Goal: Complete application form

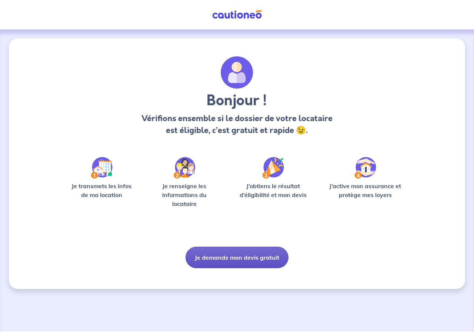
click at [213, 254] on button "Je demande mon devis gratuit" at bounding box center [237, 257] width 103 height 21
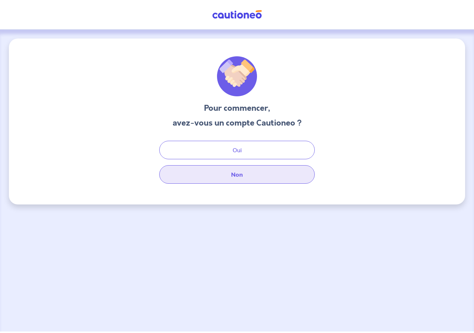
click at [234, 175] on button "Non" at bounding box center [237, 174] width 156 height 19
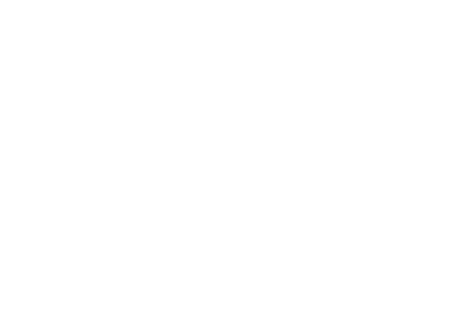
select select "FR"
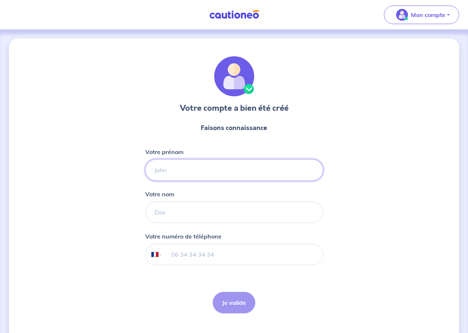
click at [163, 172] on input "Votre prénom" at bounding box center [234, 169] width 178 height 21
type input "[PERSON_NAME]"
click at [170, 214] on input "Votre nom" at bounding box center [234, 212] width 178 height 21
type input "[PERSON_NAME]"
click at [170, 254] on input "tel" at bounding box center [242, 254] width 160 height 21
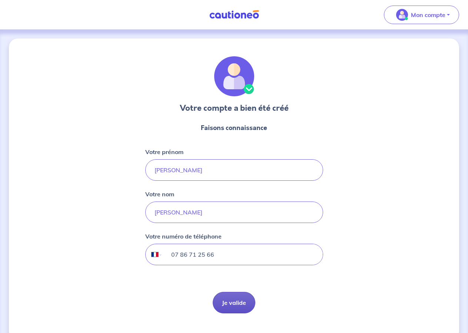
type input "07 86 71 25 66"
click at [239, 309] on button "Je valide" at bounding box center [234, 302] width 43 height 21
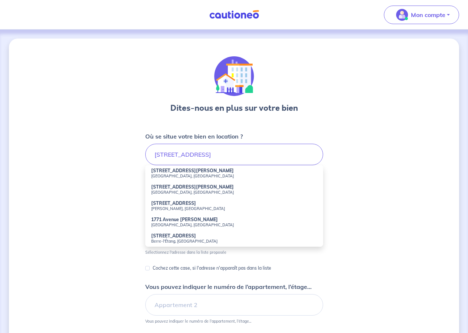
click at [187, 223] on small "[GEOGRAPHIC_DATA], [GEOGRAPHIC_DATA]" at bounding box center [234, 224] width 166 height 5
type input "1771 Avenue [PERSON_NAME], [GEOGRAPHIC_DATA], [GEOGRAPHIC_DATA]"
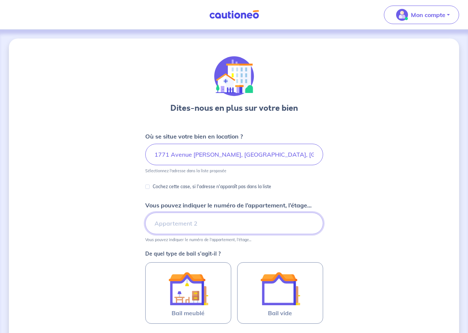
click at [189, 229] on input "Vous pouvez indiquer le numéro de l’appartement, l’étage..." at bounding box center [234, 223] width 178 height 21
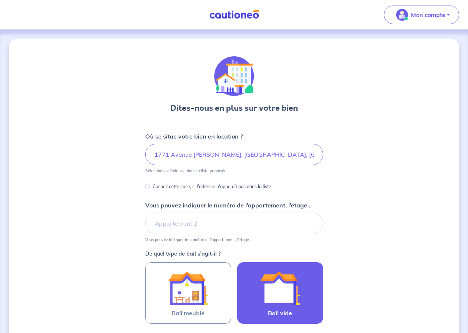
click at [278, 298] on img at bounding box center [280, 289] width 40 height 40
click at [0, 0] on input "Bail vide" at bounding box center [0, 0] width 0 height 0
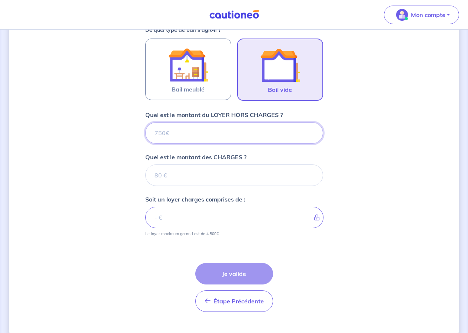
scroll to position [238, 0]
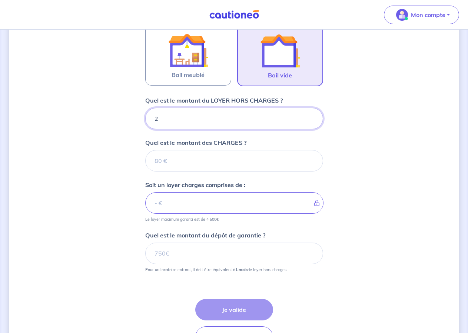
type input "22"
type input "220"
type input "2200"
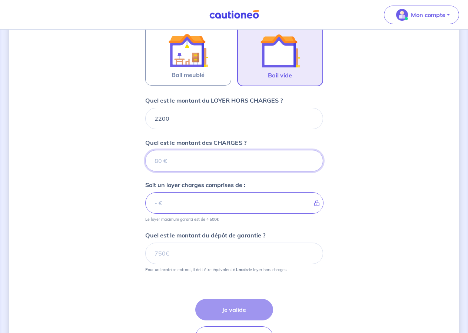
click at [159, 160] on input "Quel est le montant des CHARGES ?" at bounding box center [234, 160] width 178 height 21
type input "80"
type input "2280"
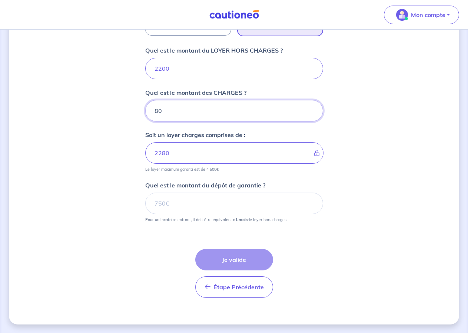
scroll to position [289, 0]
type input "80"
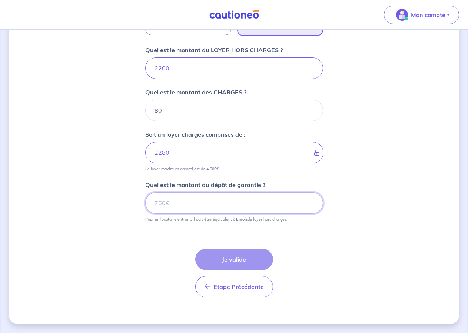
click at [155, 202] on input "Quel est le montant du dépôt de garantie ?" at bounding box center [234, 202] width 178 height 21
type input "2200"
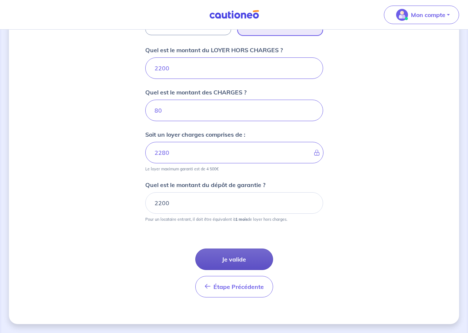
click at [233, 259] on button "Je valide" at bounding box center [234, 259] width 78 height 21
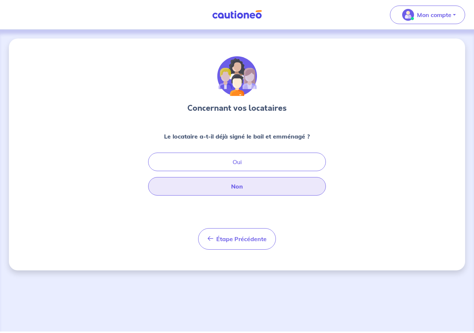
click at [241, 188] on button "Non" at bounding box center [237, 186] width 178 height 19
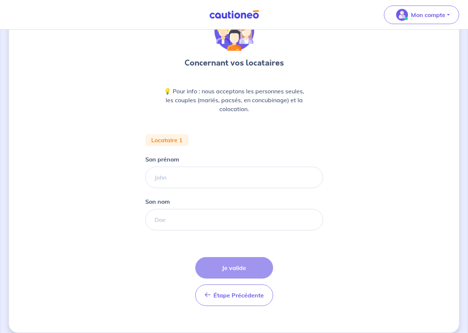
scroll to position [54, 0]
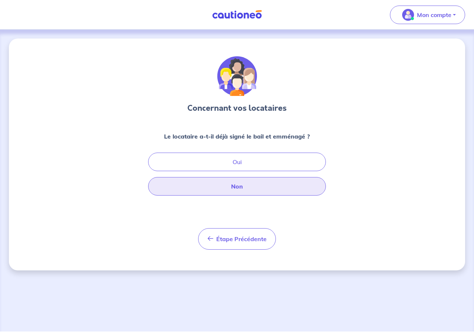
click at [236, 188] on button "Non" at bounding box center [237, 186] width 178 height 19
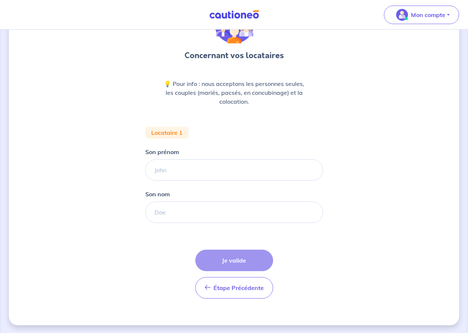
scroll to position [54, 0]
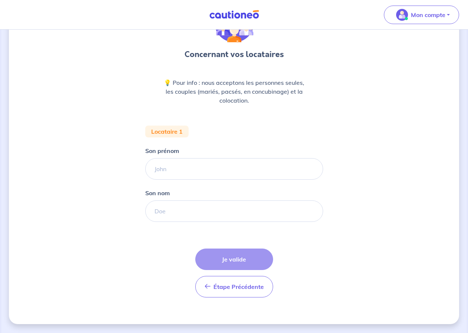
click at [244, 264] on div "Étape Précédente Précédent Je valide Je valide" at bounding box center [234, 273] width 78 height 49
click at [236, 260] on div "Étape Précédente Précédent Je valide Je valide" at bounding box center [234, 273] width 78 height 49
click at [161, 169] on input "Son prénom" at bounding box center [234, 168] width 178 height 21
type input "alpha"
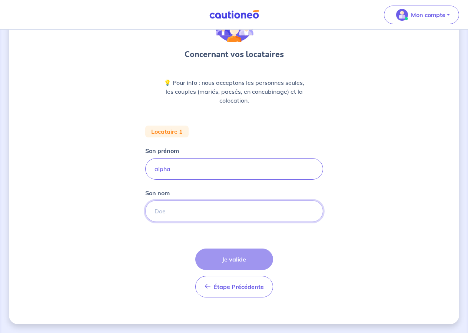
click at [179, 210] on input "Son nom" at bounding box center [234, 210] width 178 height 21
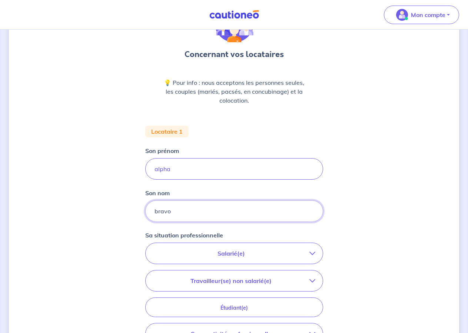
type input "bravo"
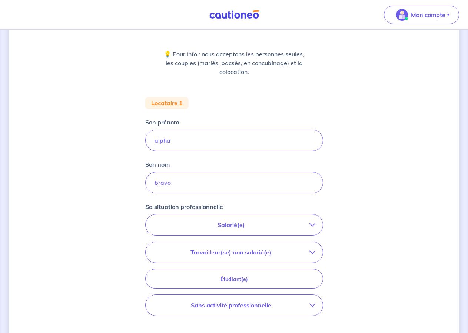
scroll to position [91, 0]
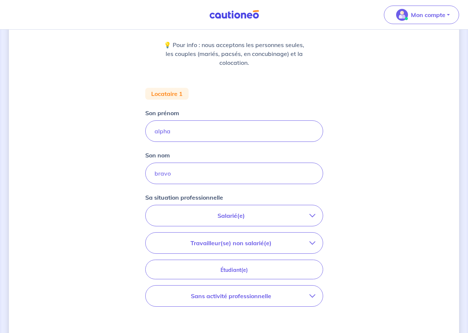
click at [309, 218] on icon "button" at bounding box center [312, 216] width 6 height 6
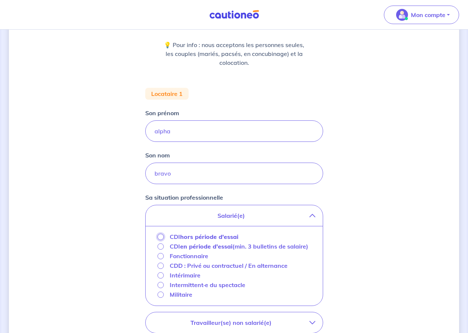
click at [162, 239] on input "CDI hors période d'essai" at bounding box center [160, 237] width 6 height 6
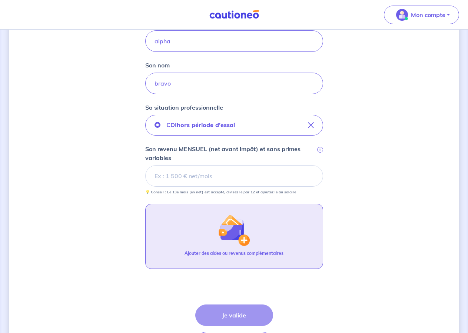
scroll to position [205, 0]
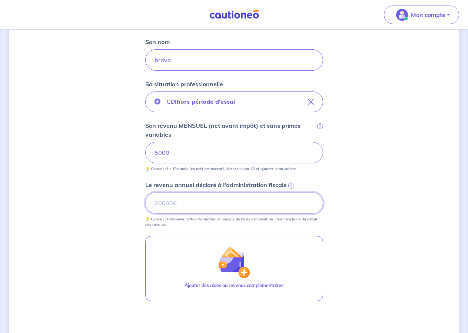
click at [230, 212] on input "Le revenu annuel déclaré à l'administration fiscale i" at bounding box center [234, 202] width 178 height 21
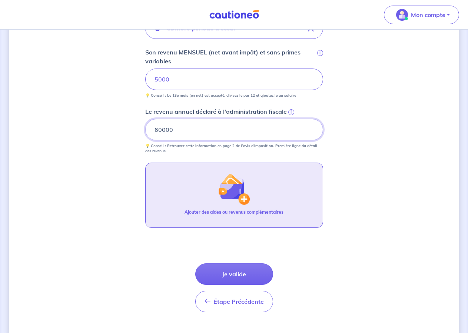
scroll to position [280, 0]
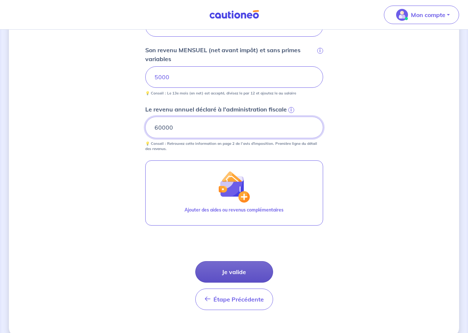
type input "60000"
click at [249, 273] on button "Je valide" at bounding box center [234, 271] width 78 height 21
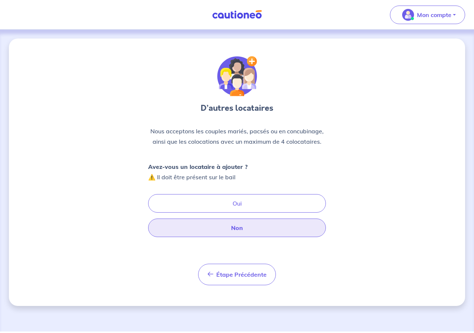
click at [235, 229] on button "Non" at bounding box center [237, 228] width 178 height 19
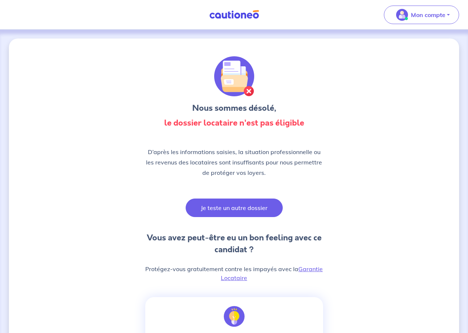
click at [220, 207] on button "Je teste un autre dossier" at bounding box center [234, 208] width 97 height 19
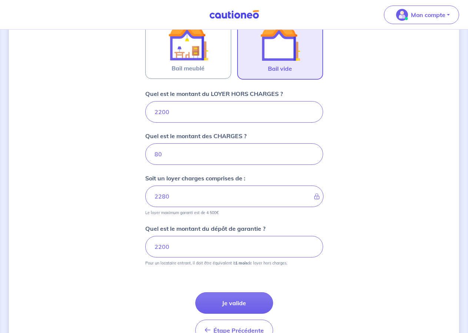
scroll to position [266, 0]
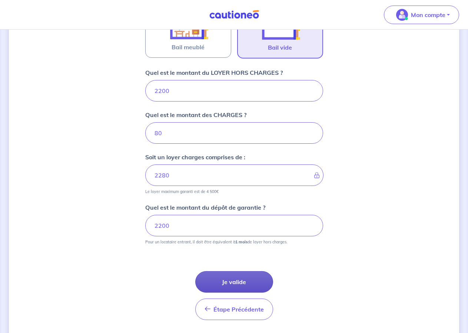
click at [237, 285] on button "Je valide" at bounding box center [234, 281] width 78 height 21
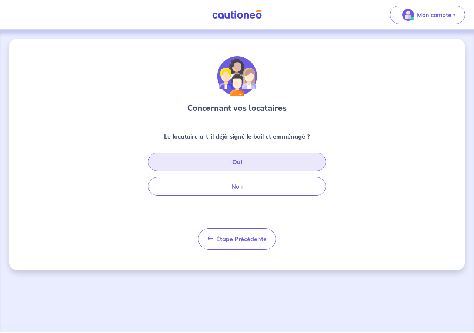
click at [236, 162] on button "Oui" at bounding box center [237, 162] width 178 height 19
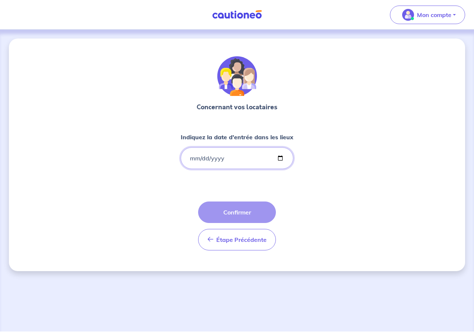
click at [192, 157] on input "Indiquez la date d'entrée dans les lieux" at bounding box center [237, 157] width 113 height 21
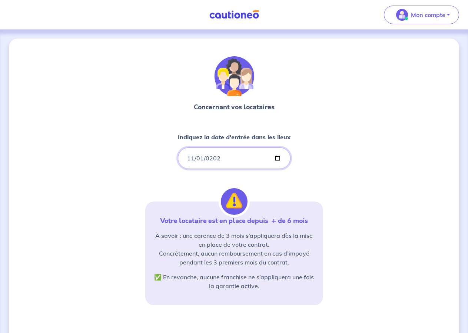
type input "[DATE]"
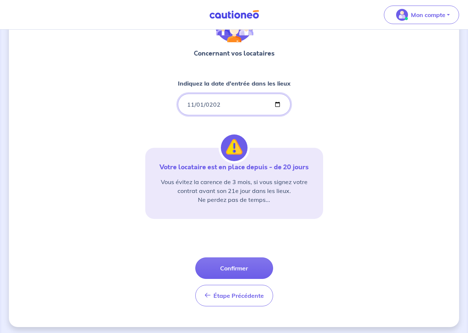
scroll to position [57, 0]
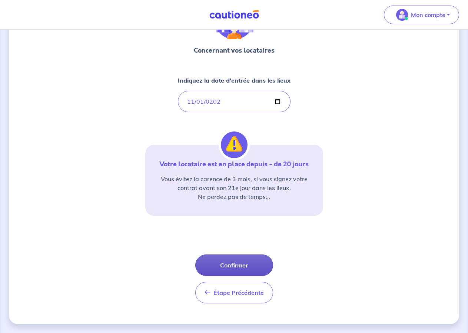
click at [242, 269] on button "Confirmer" at bounding box center [234, 264] width 78 height 21
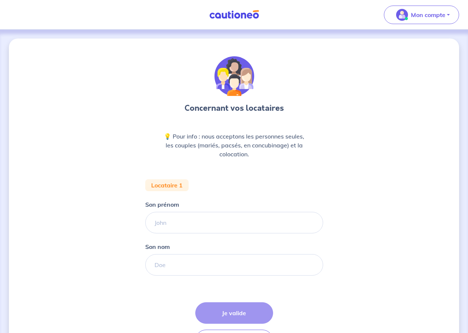
scroll to position [54, 0]
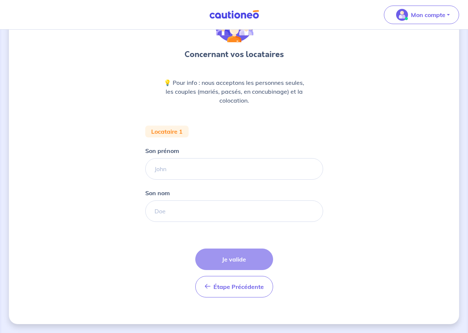
click at [231, 256] on div "Étape Précédente Précédent Je valide Je valide" at bounding box center [234, 273] width 78 height 49
click at [239, 261] on div "Étape Précédente Précédent Je valide Je valide" at bounding box center [234, 273] width 78 height 49
click at [161, 168] on input "Son prénom" at bounding box center [234, 168] width 178 height 21
type input "alpha"
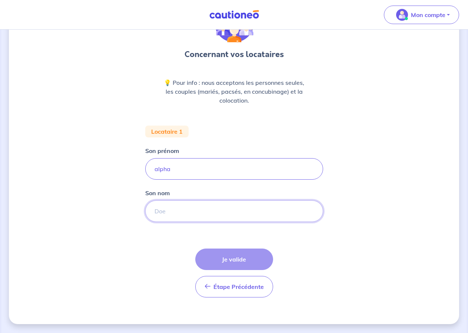
click at [159, 210] on input "Son nom" at bounding box center [234, 210] width 178 height 21
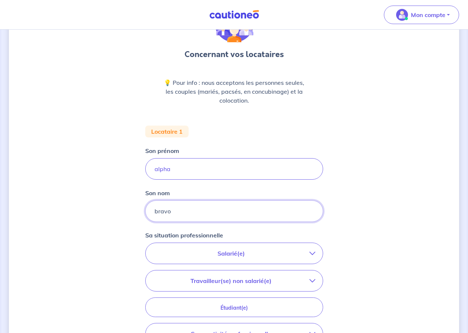
type input "bravo"
click at [266, 253] on p "Salarié(e)" at bounding box center [231, 253] width 156 height 9
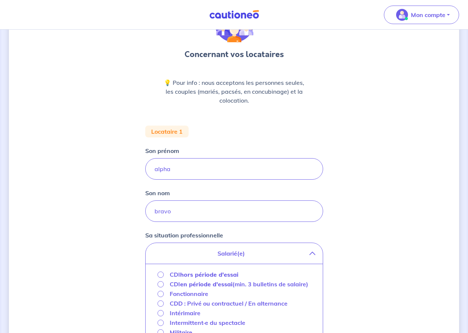
click at [209, 272] on strong "hors période d'essai" at bounding box center [209, 274] width 58 height 7
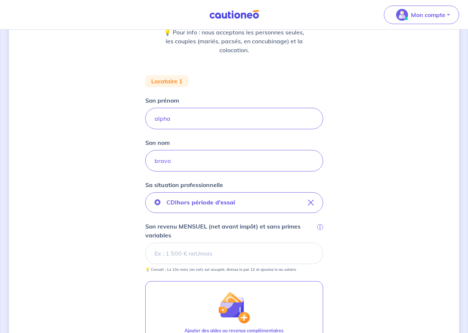
scroll to position [129, 0]
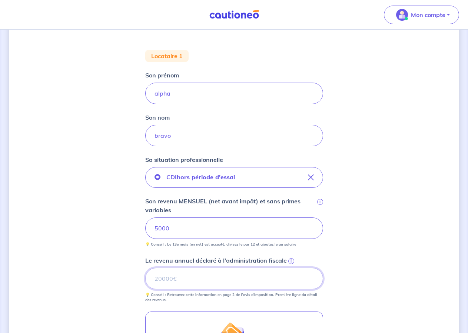
click at [218, 282] on input "Le revenu annuel déclaré à l'administration fiscale i" at bounding box center [234, 278] width 178 height 21
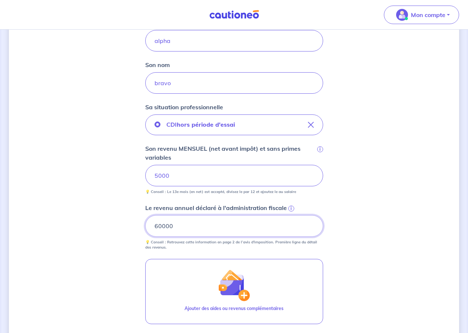
scroll to position [243, 0]
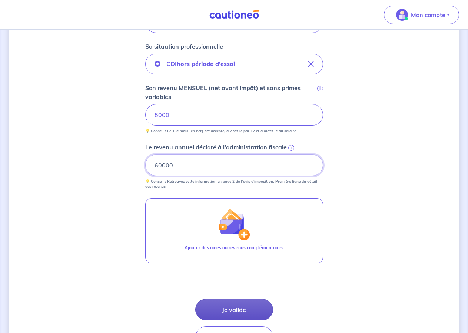
type input "60000"
click at [234, 313] on button "Je valide" at bounding box center [234, 309] width 78 height 21
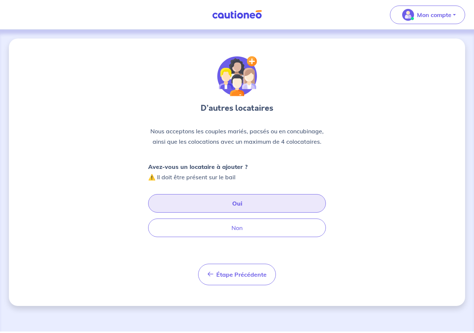
click at [236, 204] on button "Oui" at bounding box center [237, 203] width 178 height 19
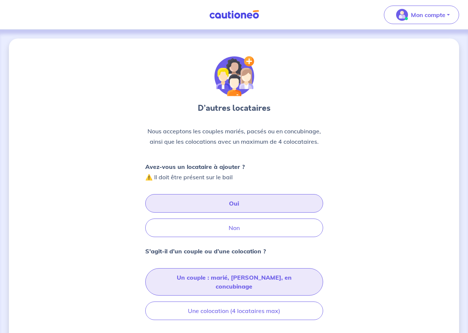
click at [237, 277] on button "Un couple : marié, [PERSON_NAME], en concubinage" at bounding box center [234, 281] width 178 height 27
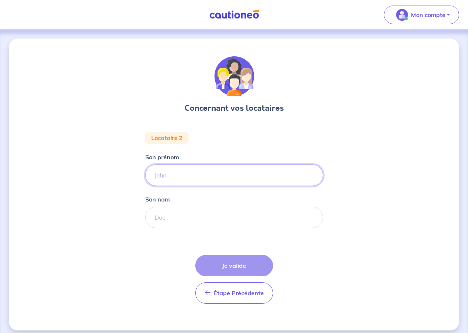
click at [154, 178] on input "Son prénom" at bounding box center [234, 174] width 178 height 21
type input "d"
type input "[PERSON_NAME]"
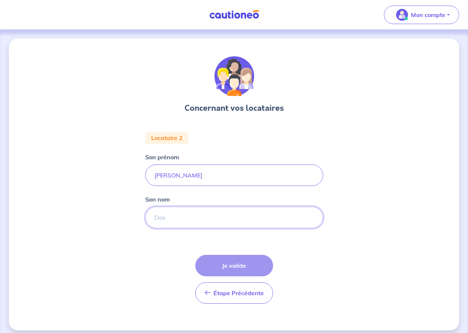
click at [159, 218] on input "Son nom" at bounding box center [234, 217] width 178 height 21
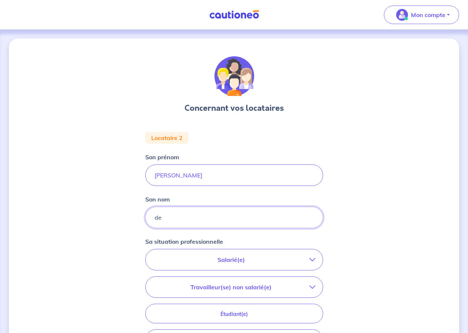
type input "de"
drag, startPoint x: 178, startPoint y: 170, endPoint x: 129, endPoint y: 183, distance: 50.8
click at [145, 183] on input "[PERSON_NAME]" at bounding box center [234, 174] width 178 height 21
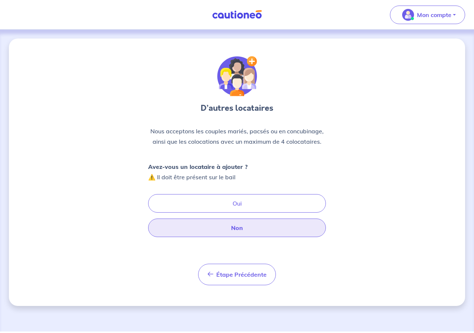
click at [241, 228] on button "Non" at bounding box center [237, 228] width 178 height 19
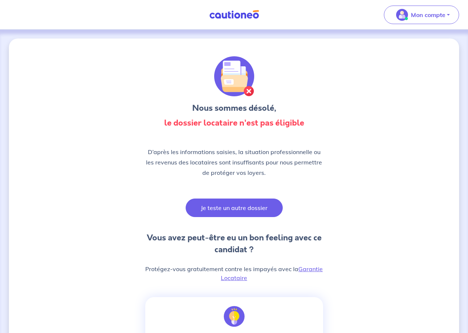
click at [229, 210] on button "Je teste un autre dossier" at bounding box center [234, 208] width 97 height 19
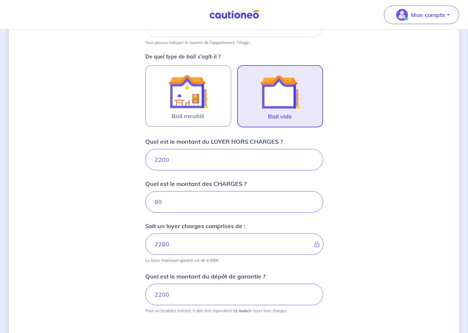
scroll to position [227, 0]
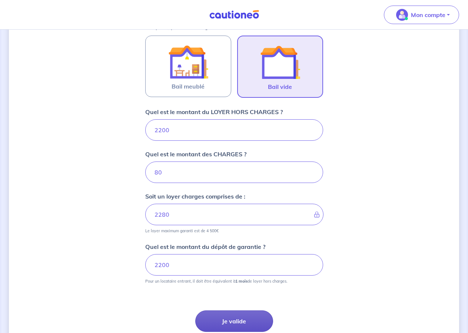
click at [243, 324] on button "Je valide" at bounding box center [234, 320] width 78 height 21
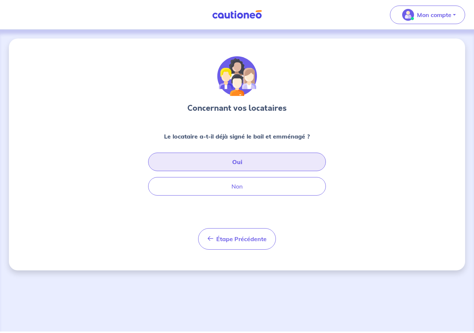
click at [230, 166] on button "Oui" at bounding box center [237, 162] width 178 height 19
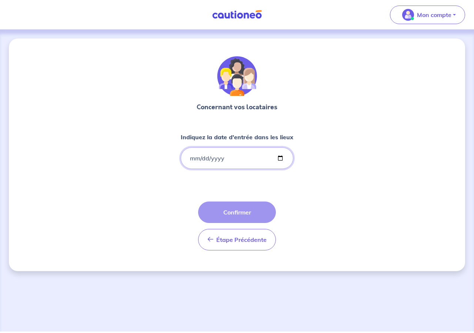
click at [193, 158] on input "Indiquez la date d'entrée dans les lieux" at bounding box center [237, 157] width 113 height 21
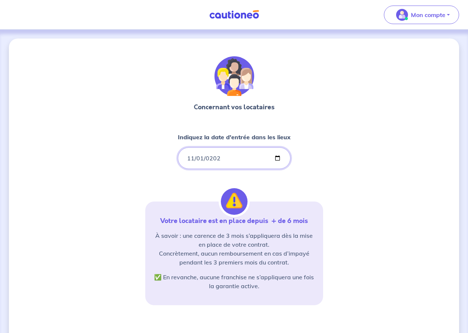
type input "[DATE]"
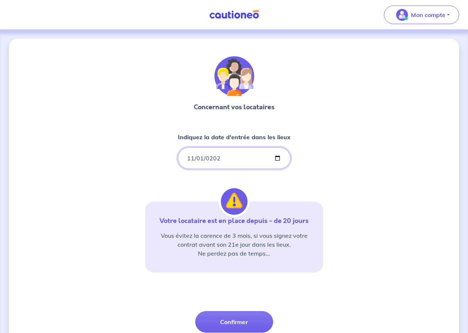
click at [197, 159] on input "[DATE]" at bounding box center [234, 157] width 113 height 21
click at [202, 158] on input "[DATE]" at bounding box center [234, 157] width 113 height 21
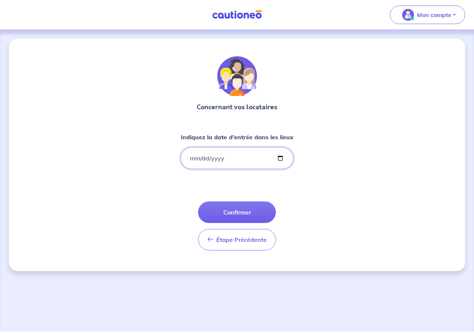
click at [189, 157] on input "Indiquez la date d'entrée dans les lieux" at bounding box center [237, 157] width 113 height 21
click at [215, 157] on input "Indiquez la date d'entrée dans les lieux" at bounding box center [237, 157] width 113 height 21
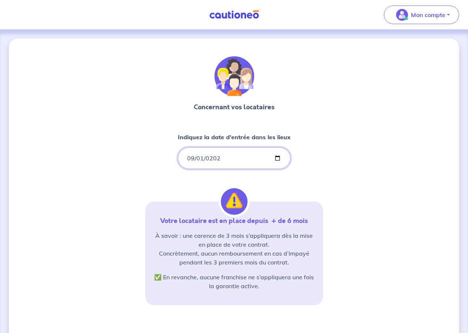
type input "[DATE]"
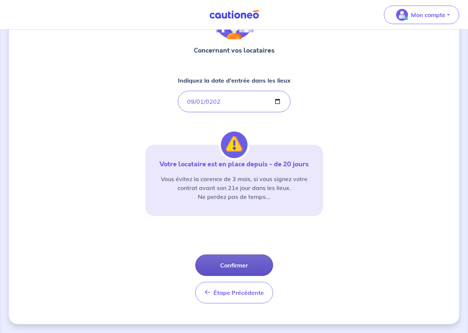
click at [231, 267] on button "Confirmer" at bounding box center [234, 264] width 78 height 21
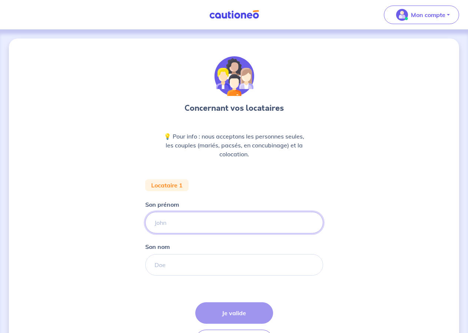
click at [182, 224] on input "Son prénom" at bounding box center [234, 222] width 178 height 21
type input "alpha"
click at [182, 267] on input "Son nom" at bounding box center [234, 264] width 178 height 21
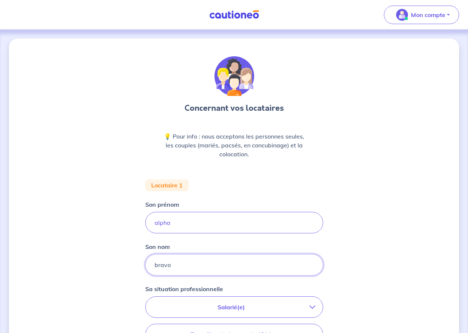
type input "bravo"
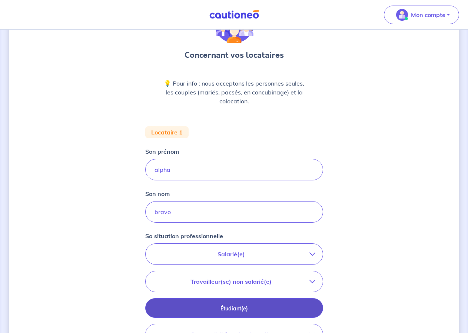
scroll to position [113, 0]
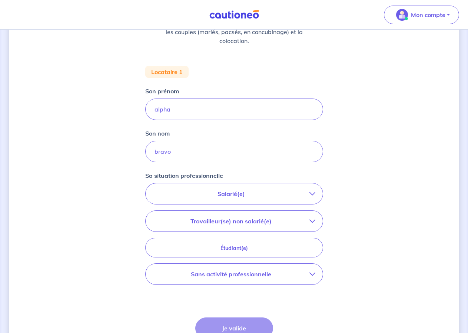
click at [229, 192] on p "Salarié(e)" at bounding box center [231, 193] width 156 height 9
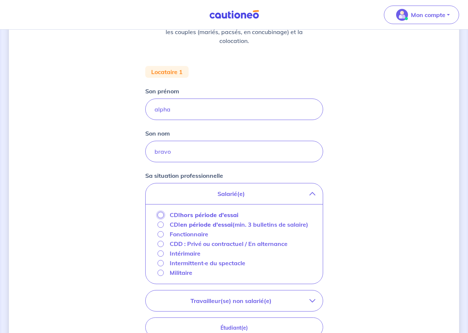
click at [161, 217] on input "CDI hors période d'essai" at bounding box center [160, 215] width 6 height 6
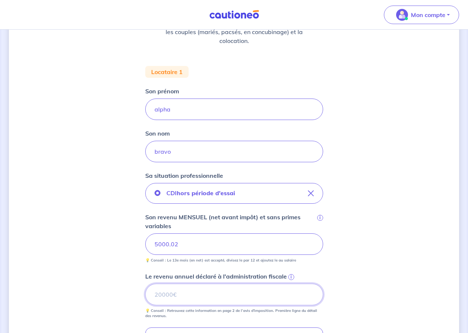
click at [260, 294] on input "Le revenu annuel déclaré à l'administration fiscale i" at bounding box center [234, 294] width 178 height 21
click at [313, 292] on input "0.16" at bounding box center [234, 294] width 178 height 21
drag, startPoint x: 200, startPoint y: 295, endPoint x: 115, endPoint y: 295, distance: 85.2
click at [145, 295] on input "0.16" at bounding box center [234, 294] width 178 height 21
type input "60000"
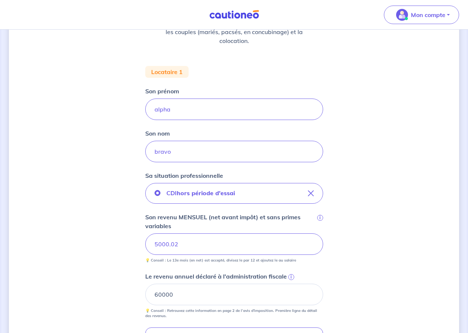
click at [351, 316] on div "Concernant vos locataires 💡 Pour info : nous acceptons les personnes seules, le…" at bounding box center [234, 214] width 450 height 579
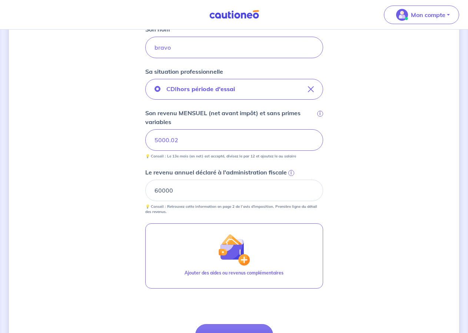
scroll to position [227, 0]
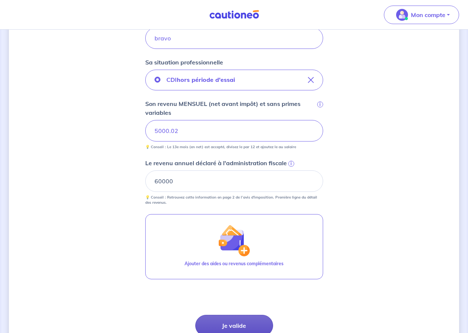
click at [237, 326] on button "Je valide" at bounding box center [234, 325] width 78 height 21
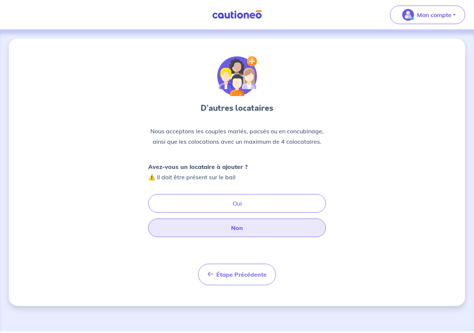
click at [238, 226] on button "Non" at bounding box center [237, 228] width 178 height 19
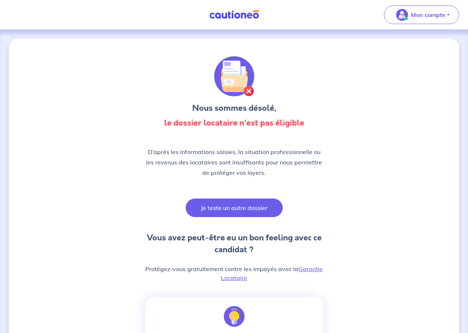
click at [238, 211] on button "Je teste un autre dossier" at bounding box center [234, 208] width 97 height 19
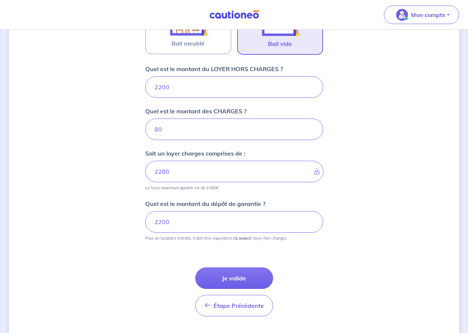
scroll to position [289, 0]
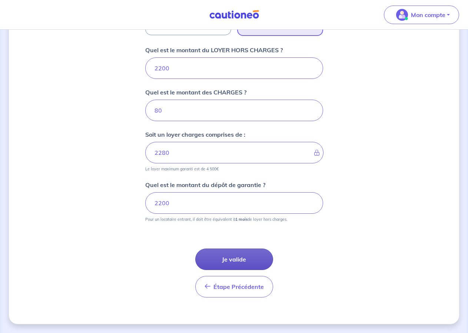
click at [239, 259] on button "Je valide" at bounding box center [234, 259] width 78 height 21
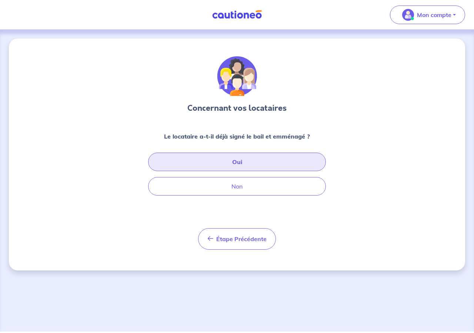
click at [237, 168] on button "Oui" at bounding box center [237, 162] width 178 height 19
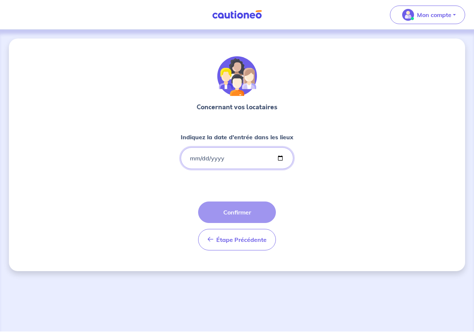
click at [192, 159] on input "Indiquez la date d'entrée dans les lieux" at bounding box center [237, 157] width 113 height 21
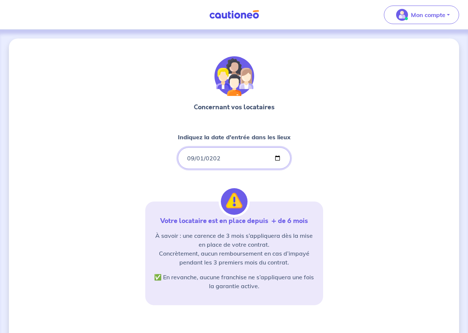
type input "[DATE]"
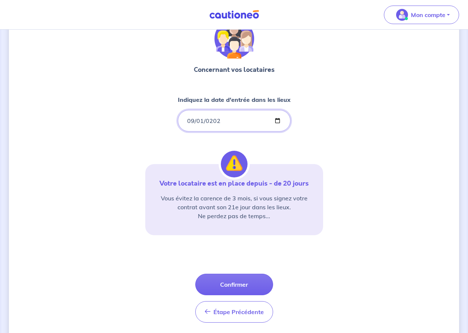
scroll to position [57, 0]
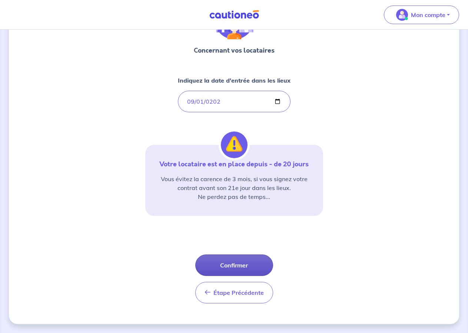
click at [236, 266] on button "Confirmer" at bounding box center [234, 264] width 78 height 21
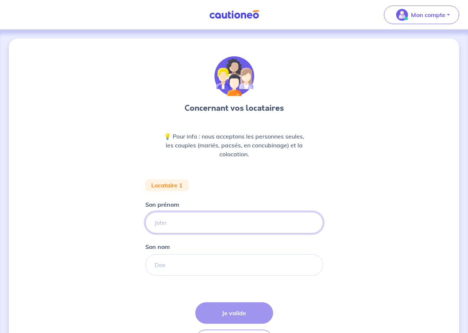
click at [176, 225] on input "Son prénom" at bounding box center [234, 222] width 178 height 21
type input "alpha"
click at [188, 269] on input "Son nom" at bounding box center [234, 264] width 178 height 21
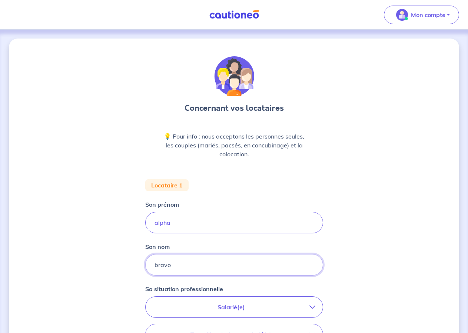
type input "bravo"
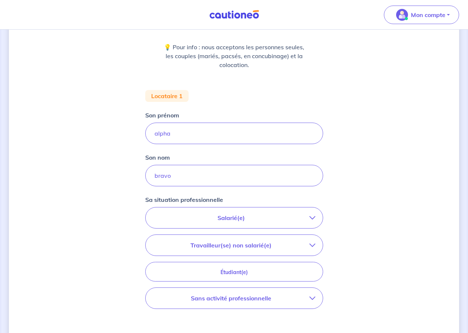
scroll to position [113, 0]
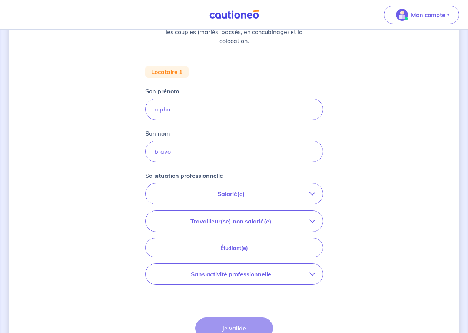
click at [229, 196] on p "Salarié(e)" at bounding box center [231, 193] width 156 height 9
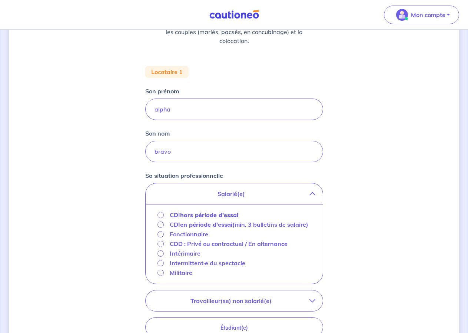
click at [164, 216] on div "CDI hors période d'essai" at bounding box center [197, 214] width 81 height 9
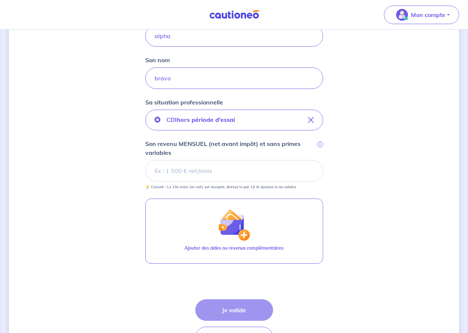
scroll to position [227, 0]
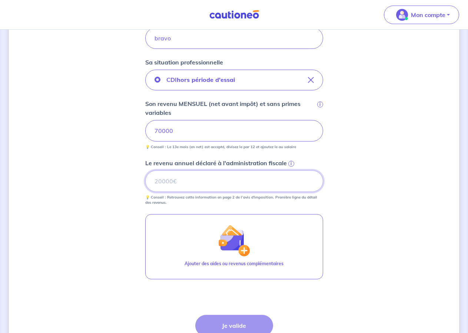
click at [153, 179] on input "Le revenu annuel déclaré à l'administration fiscale i" at bounding box center [234, 180] width 178 height 21
click at [171, 130] on input "70000" at bounding box center [234, 130] width 178 height 21
click at [160, 180] on input "Le revenu annuel déclaré à l'administration fiscale i" at bounding box center [234, 180] width 178 height 21
type input "840000"
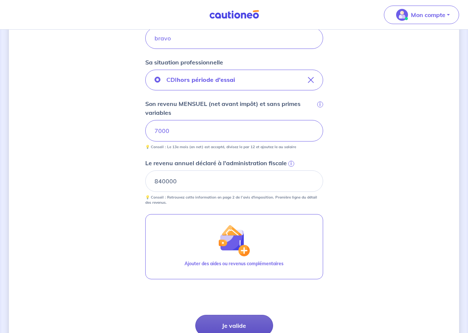
click at [242, 327] on button "Je valide" at bounding box center [234, 325] width 78 height 21
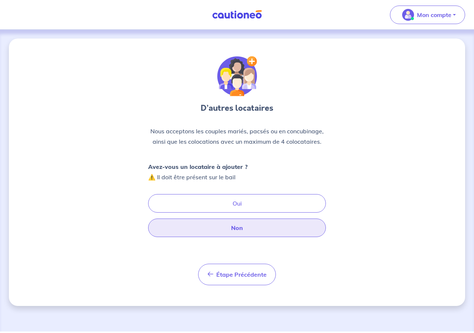
click at [237, 230] on button "Non" at bounding box center [237, 228] width 178 height 19
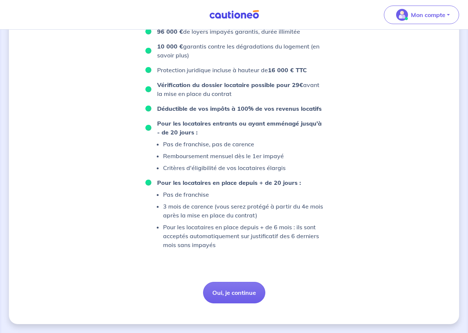
scroll to position [514, 0]
click at [243, 298] on button "Oui, je continue" at bounding box center [234, 292] width 62 height 21
